Goal: Unclear

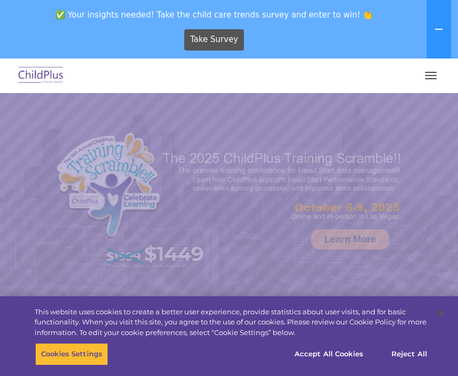
select select "MEDIUM"
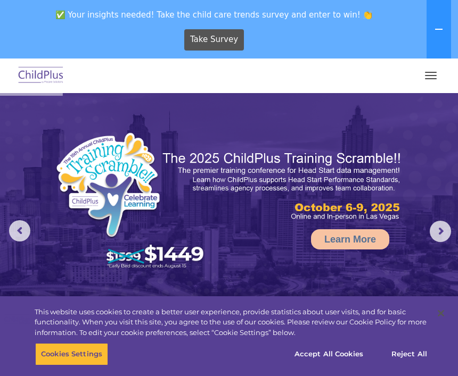
click at [432, 84] on button "button" at bounding box center [430, 75] width 22 height 17
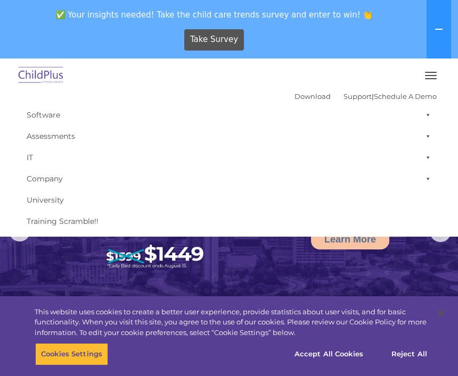
click at [319, 275] on img at bounding box center [229, 209] width 458 height 233
click at [302, 266] on img at bounding box center [229, 209] width 458 height 233
click at [433, 77] on button "button" at bounding box center [430, 75] width 22 height 17
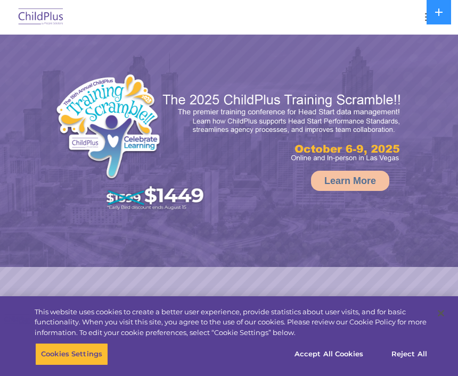
select select "MEDIUM"
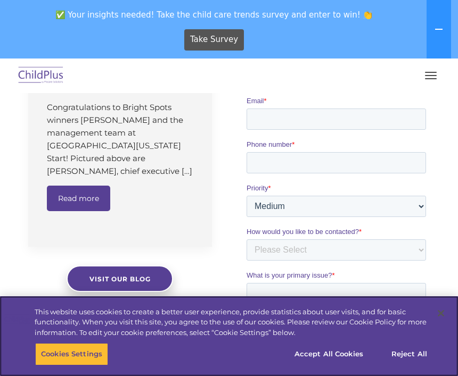
scroll to position [807, 0]
